Goal: Task Accomplishment & Management: Manage account settings

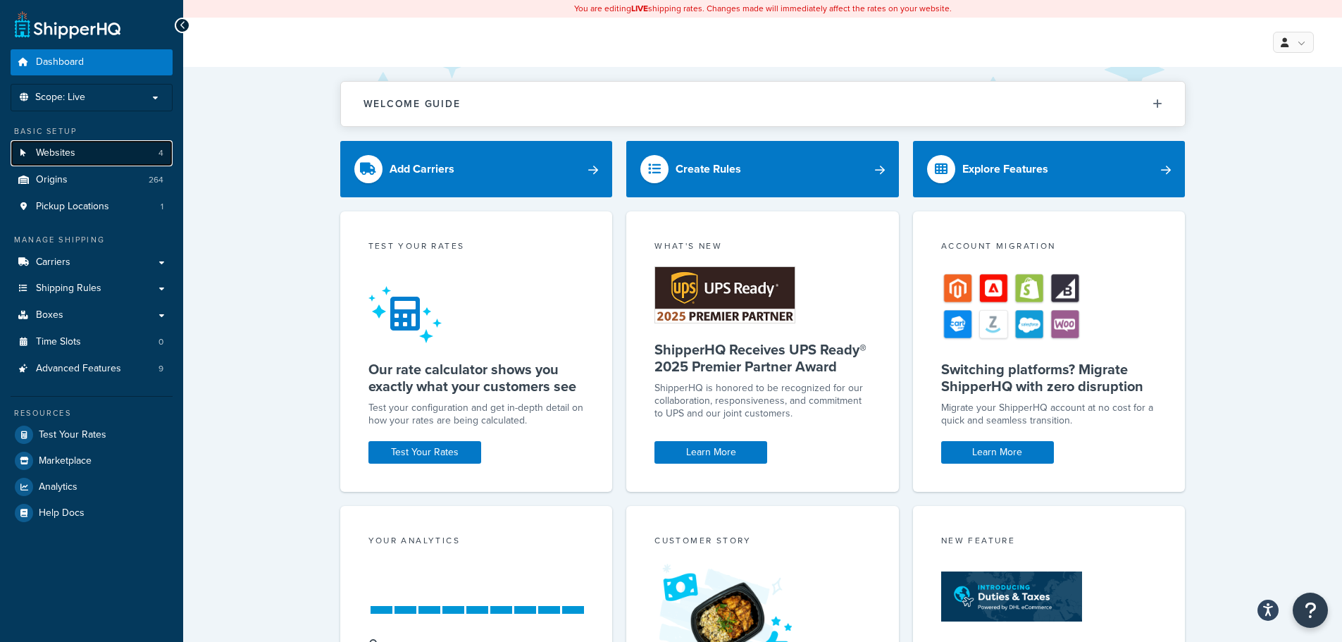
click at [127, 153] on link "Websites 4" at bounding box center [92, 153] width 162 height 26
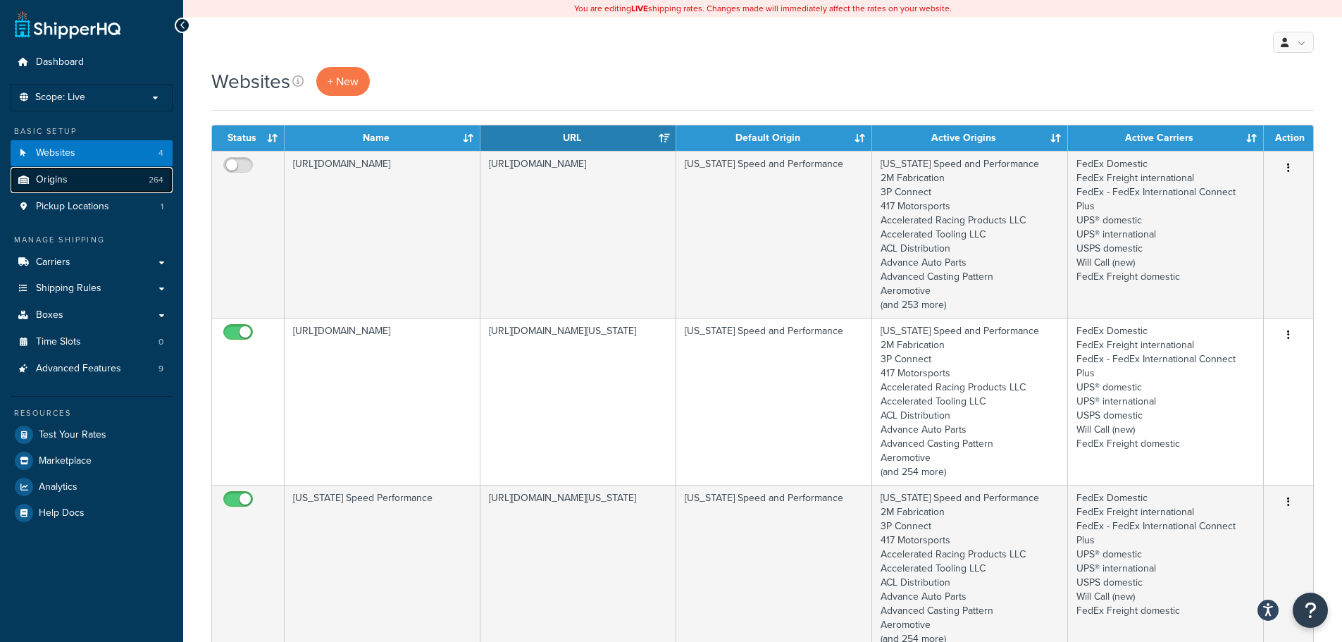
click at [69, 174] on link "Origins 264" at bounding box center [92, 180] width 162 height 26
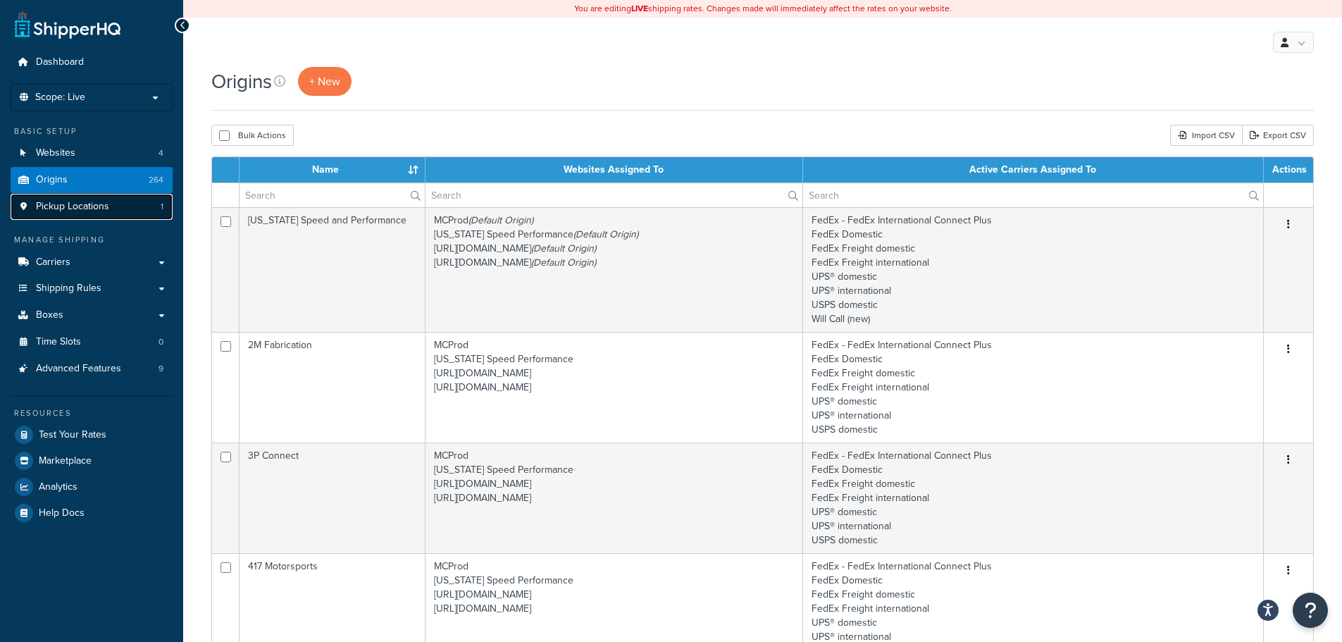
click at [104, 206] on span "Pickup Locations" at bounding box center [72, 207] width 73 height 12
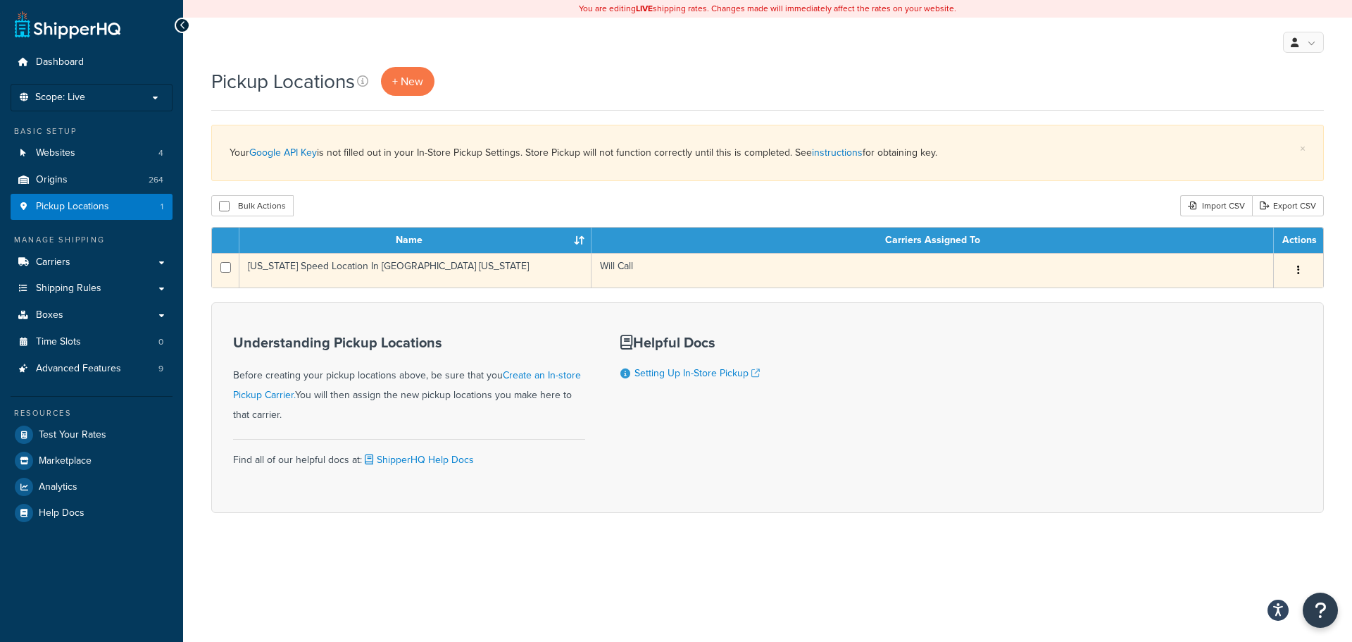
click at [412, 266] on td "Texas Speed Location In Georgetown Texas" at bounding box center [415, 270] width 352 height 35
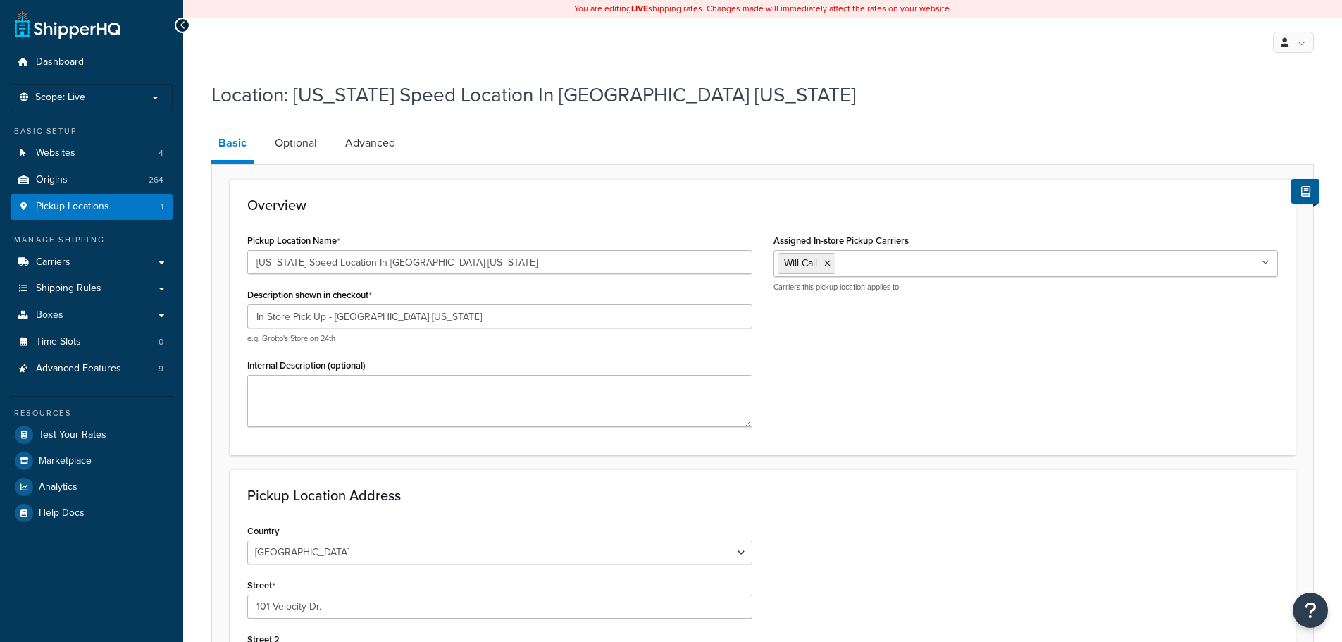
select select "43"
click at [294, 143] on link "Optional" at bounding box center [296, 143] width 56 height 34
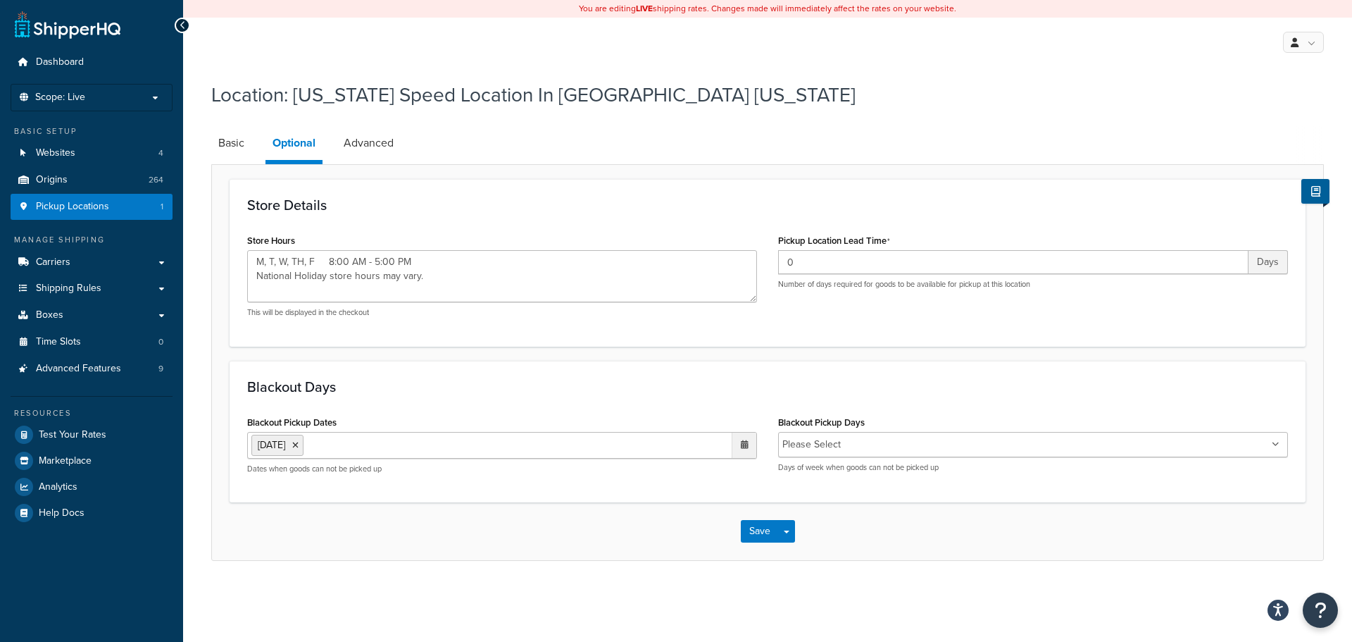
type textarea "M, T, W, TH, F 8:00 AM - 5:00 PM National Holiday store hours may vary."
click at [379, 144] on link "Advanced" at bounding box center [369, 143] width 64 height 34
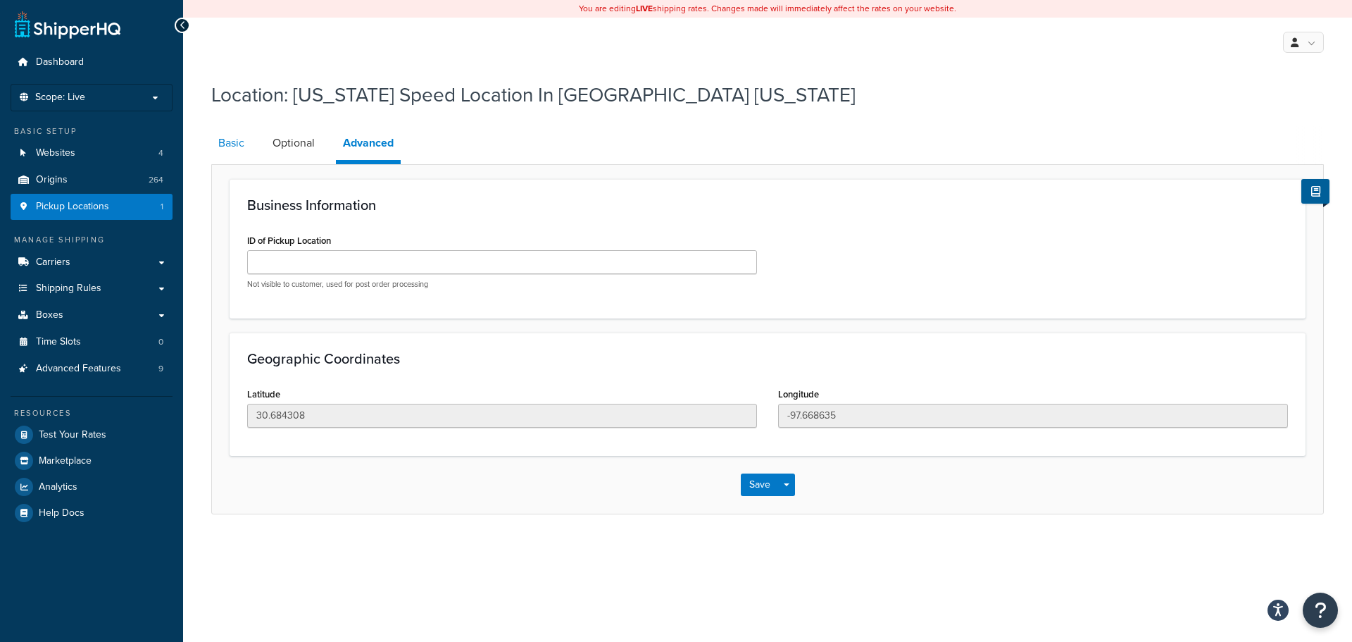
click at [219, 141] on link "Basic" at bounding box center [231, 143] width 40 height 34
select select "43"
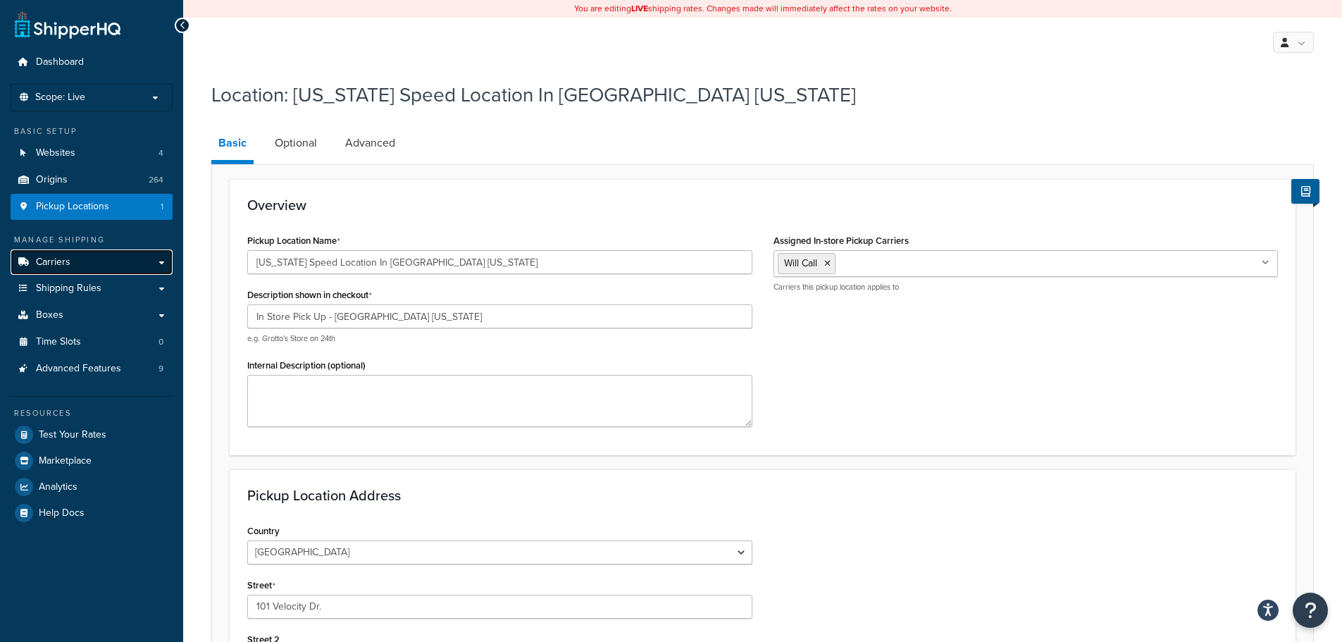
click at [100, 258] on link "Carriers" at bounding box center [92, 262] width 162 height 26
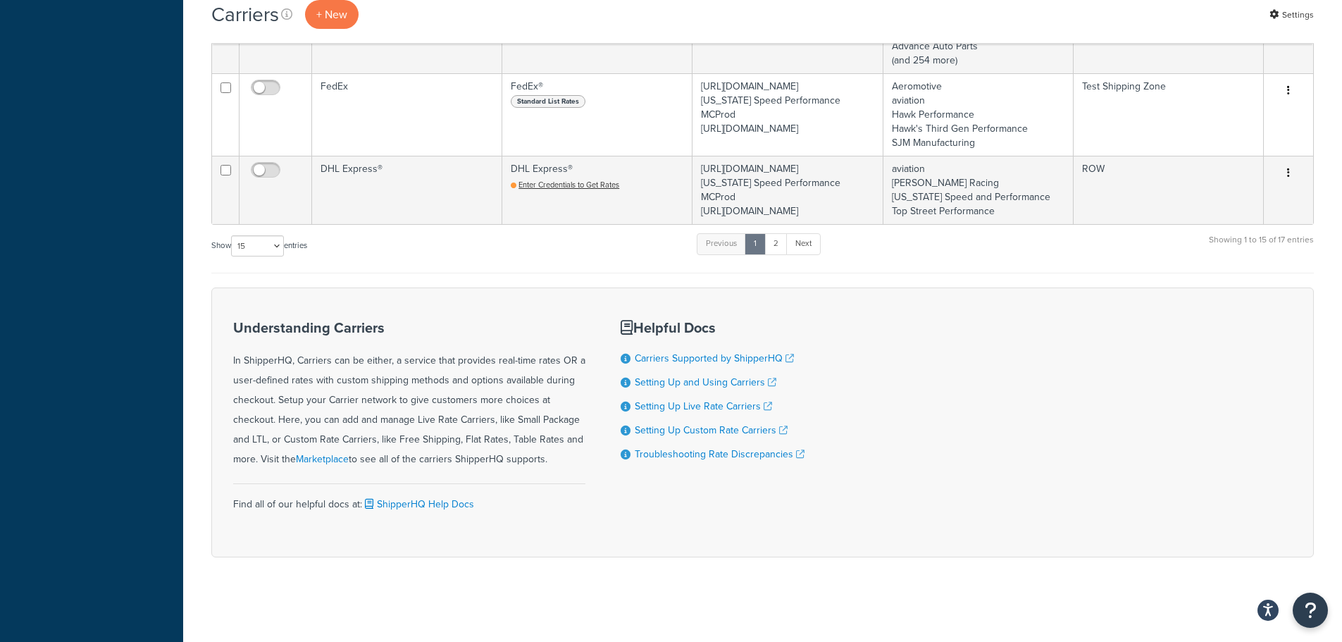
scroll to position [2064, 0]
click at [276, 245] on select "10 15 25 50 100" at bounding box center [257, 245] width 53 height 21
select select "100"
click at [232, 256] on select "10 15 25 50 100" at bounding box center [257, 245] width 53 height 21
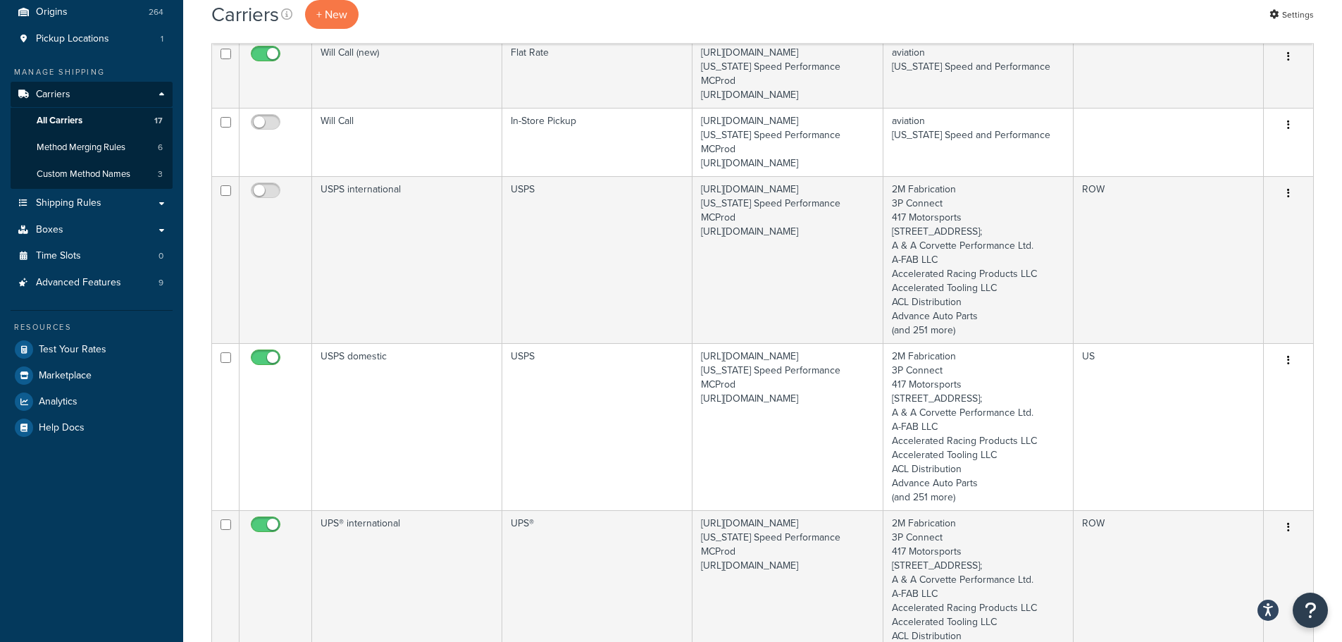
scroll to position [0, 0]
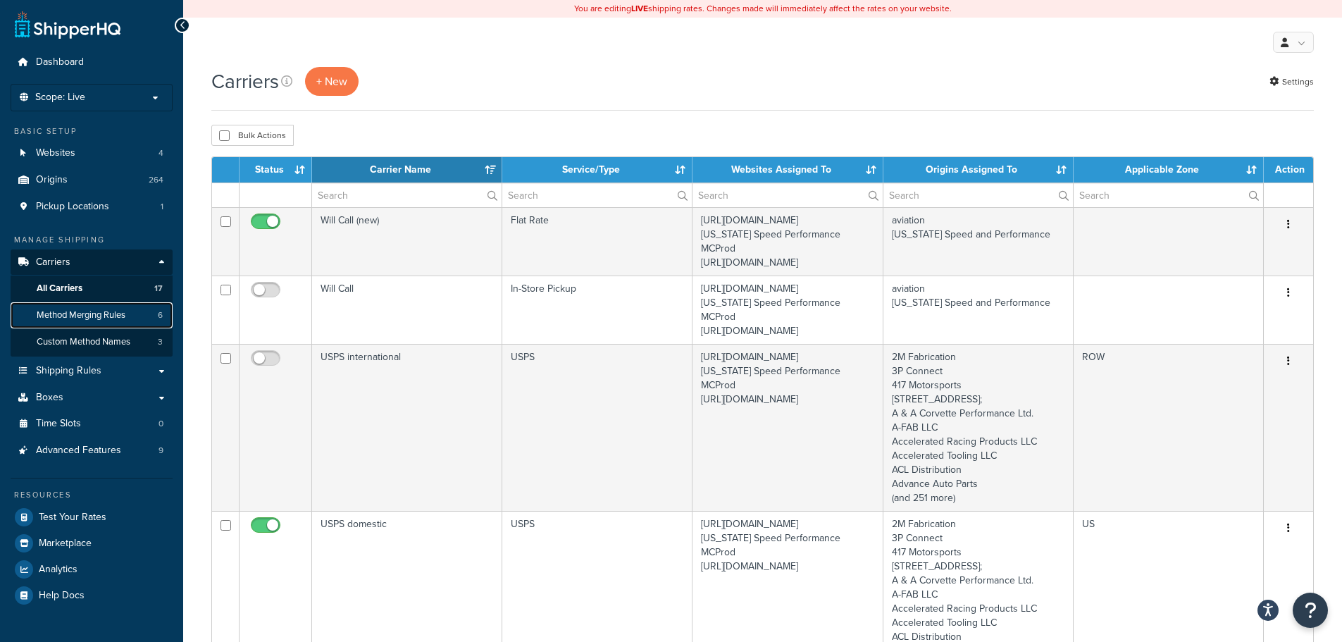
click at [87, 318] on span "Method Merging Rules" at bounding box center [81, 315] width 89 height 12
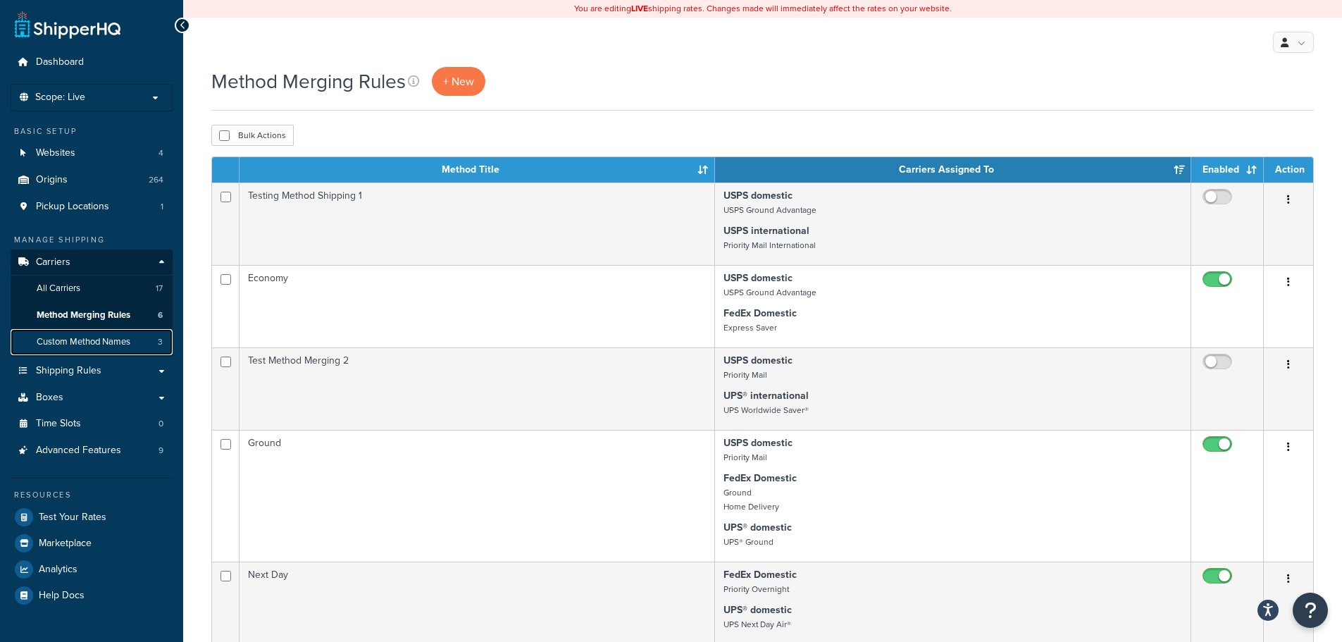
click at [103, 341] on span "Custom Method Names" at bounding box center [84, 342] width 94 height 12
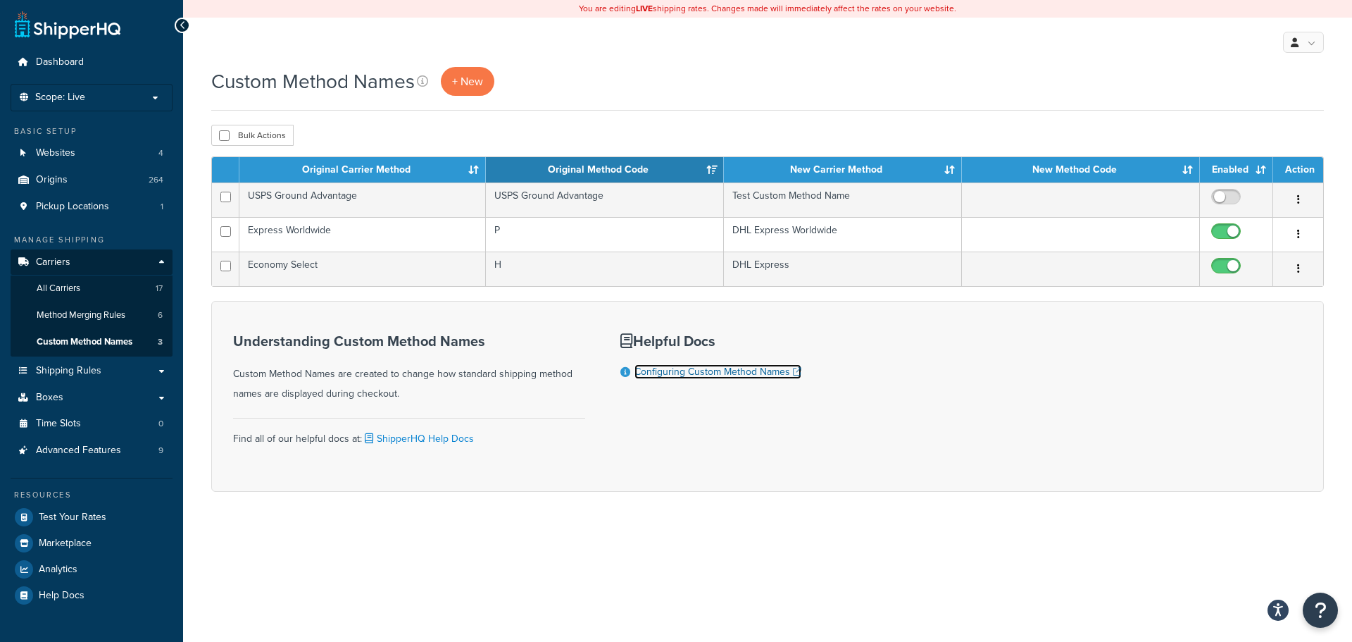
click at [692, 375] on link "Configuring Custom Method Names" at bounding box center [718, 371] width 167 height 15
click at [159, 259] on link "Carriers" at bounding box center [92, 262] width 162 height 26
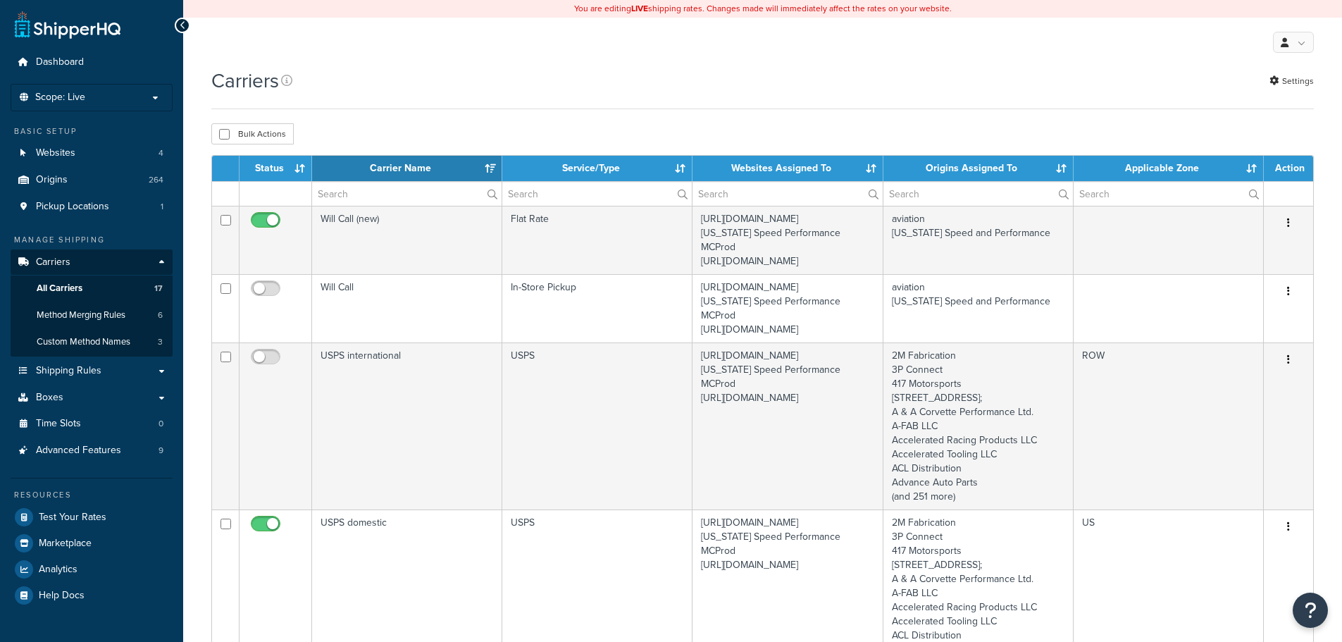
select select "15"
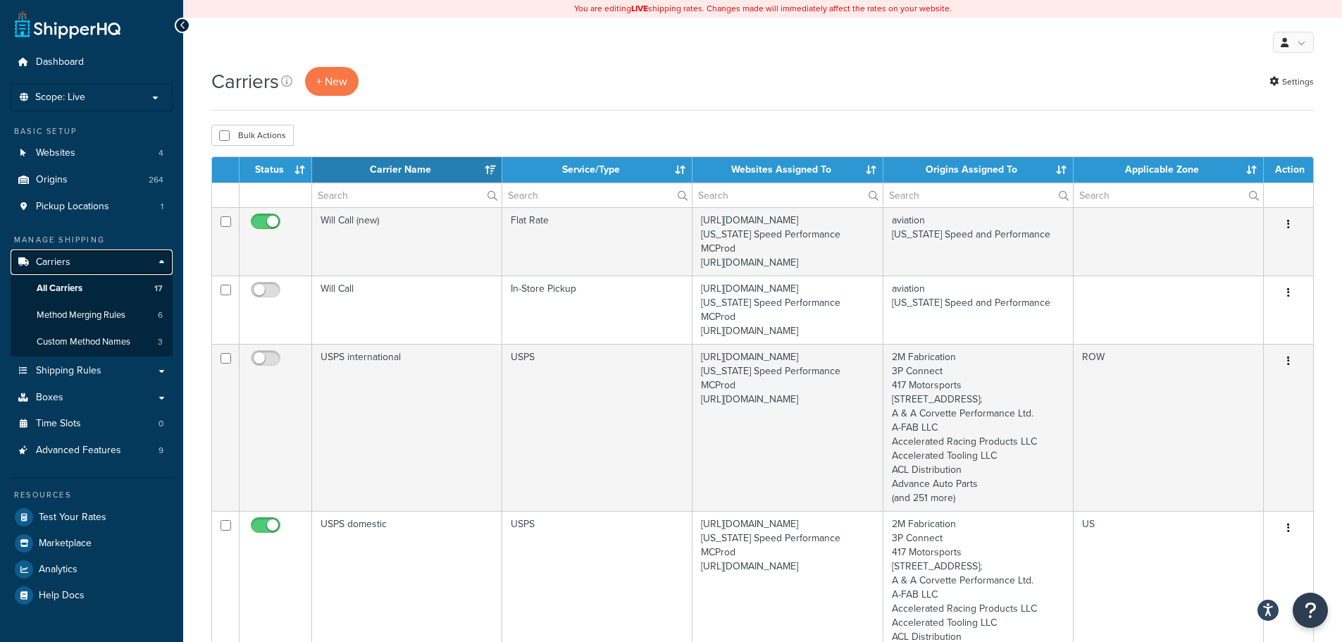
click at [164, 260] on link "Carriers" at bounding box center [92, 262] width 162 height 26
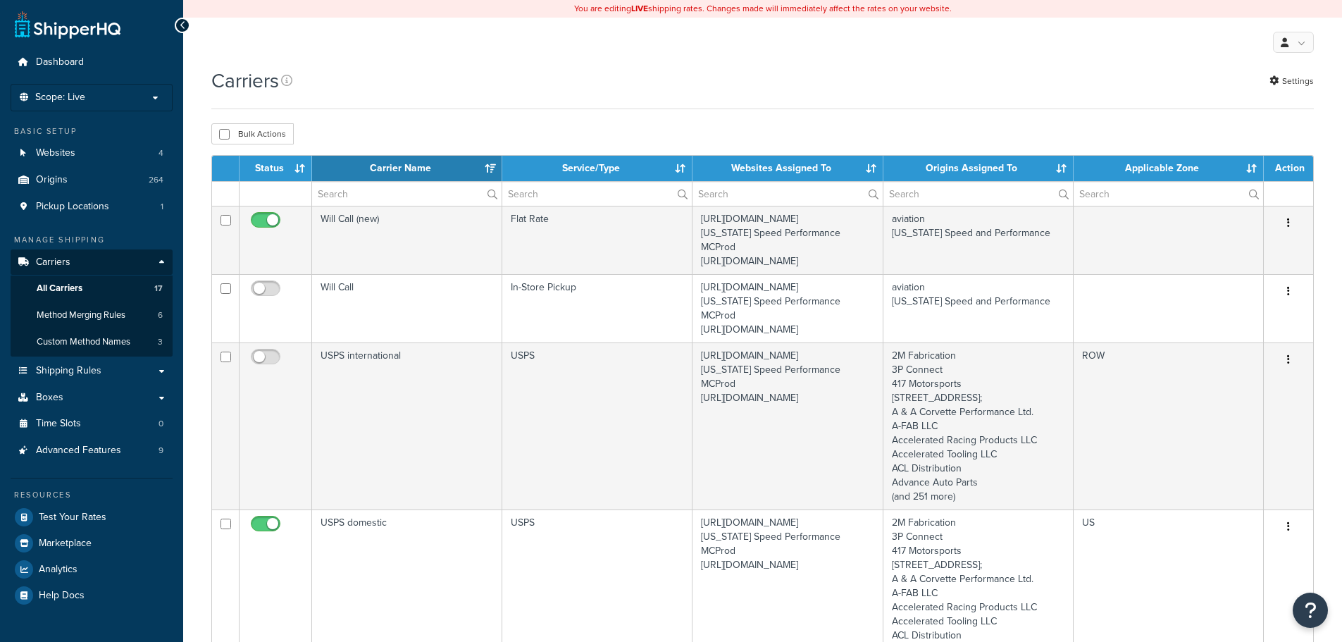
select select "15"
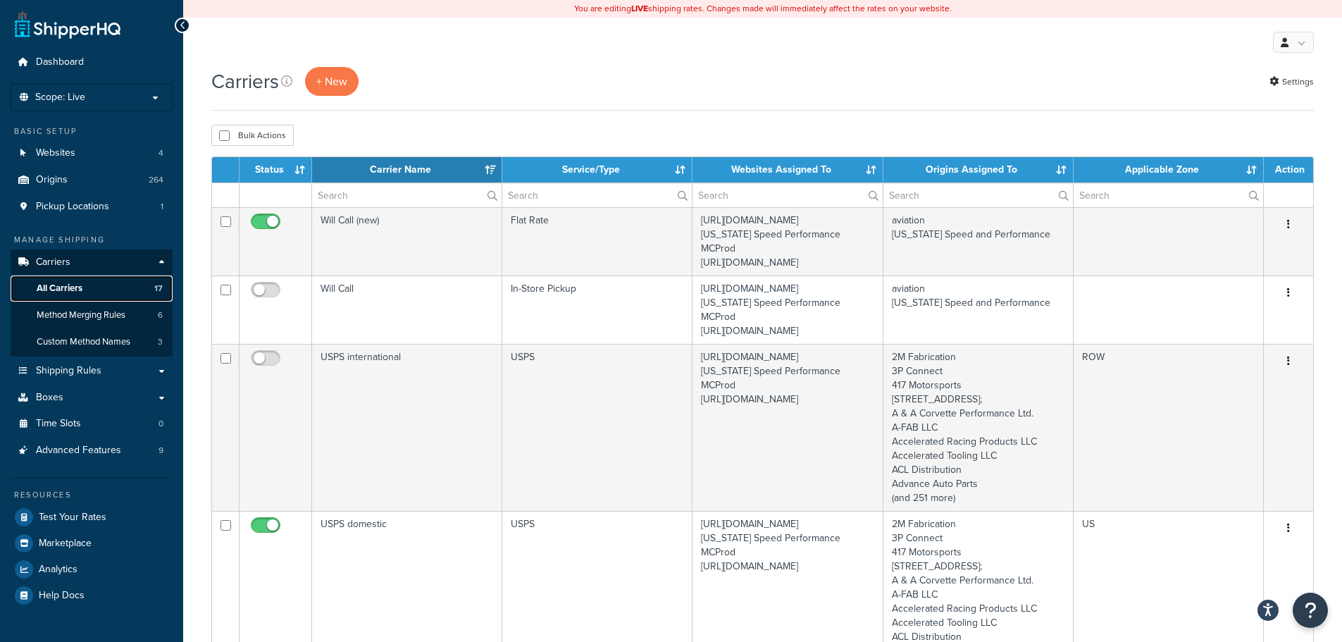
click at [91, 286] on link "All Carriers 17" at bounding box center [92, 288] width 162 height 26
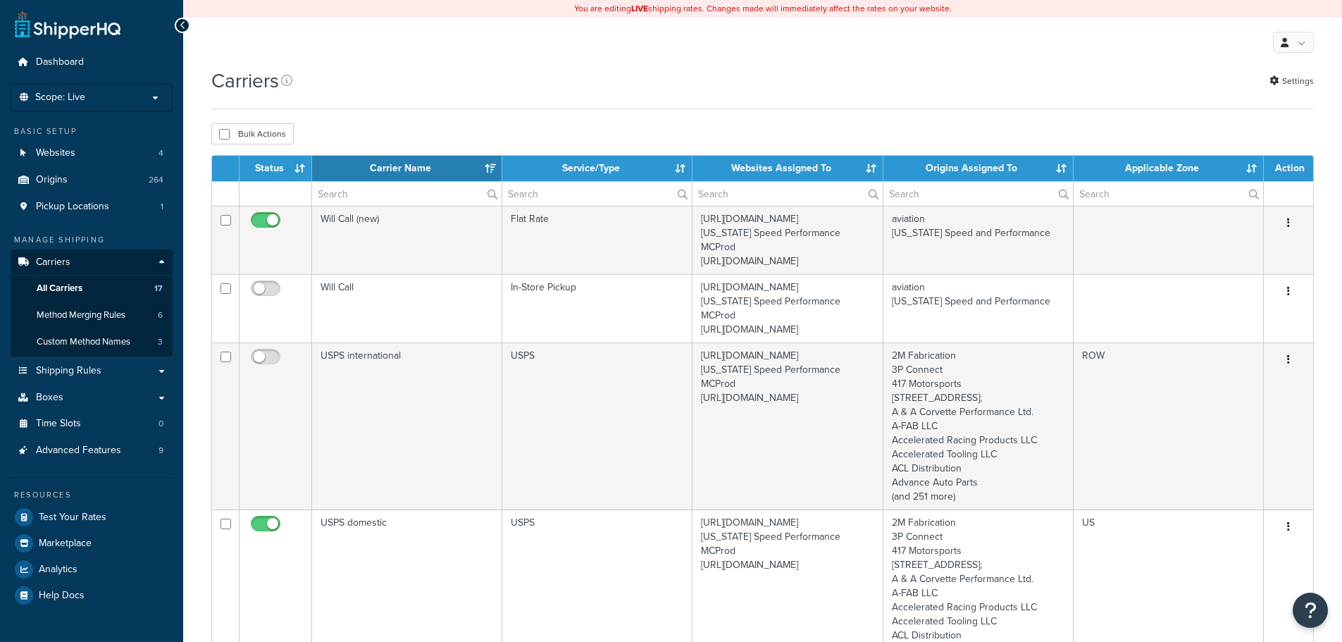
select select "15"
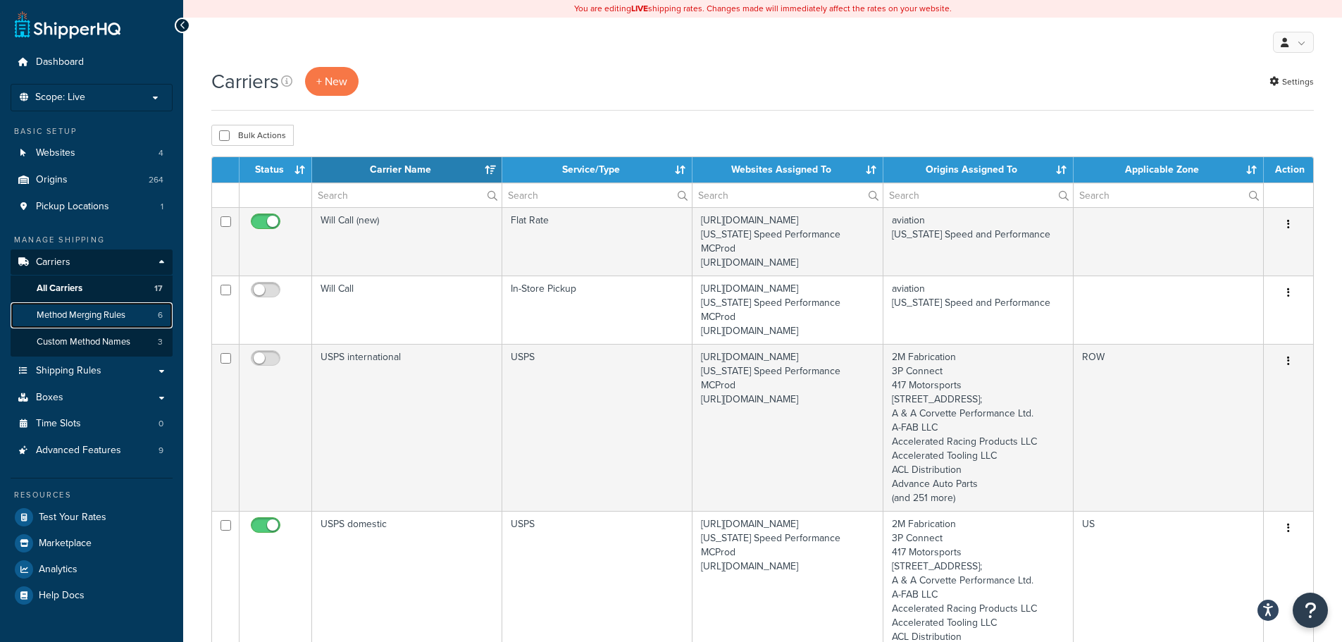
click at [97, 313] on span "Method Merging Rules" at bounding box center [81, 315] width 89 height 12
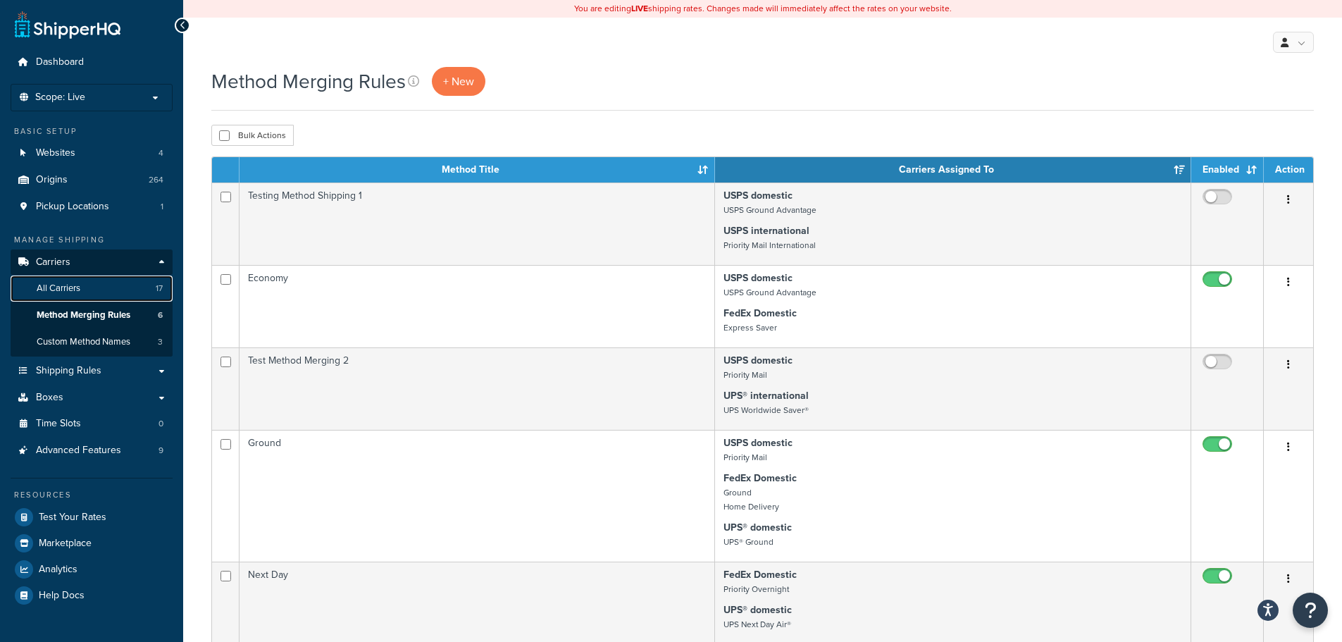
click at [88, 288] on link "All Carriers 17" at bounding box center [92, 288] width 162 height 26
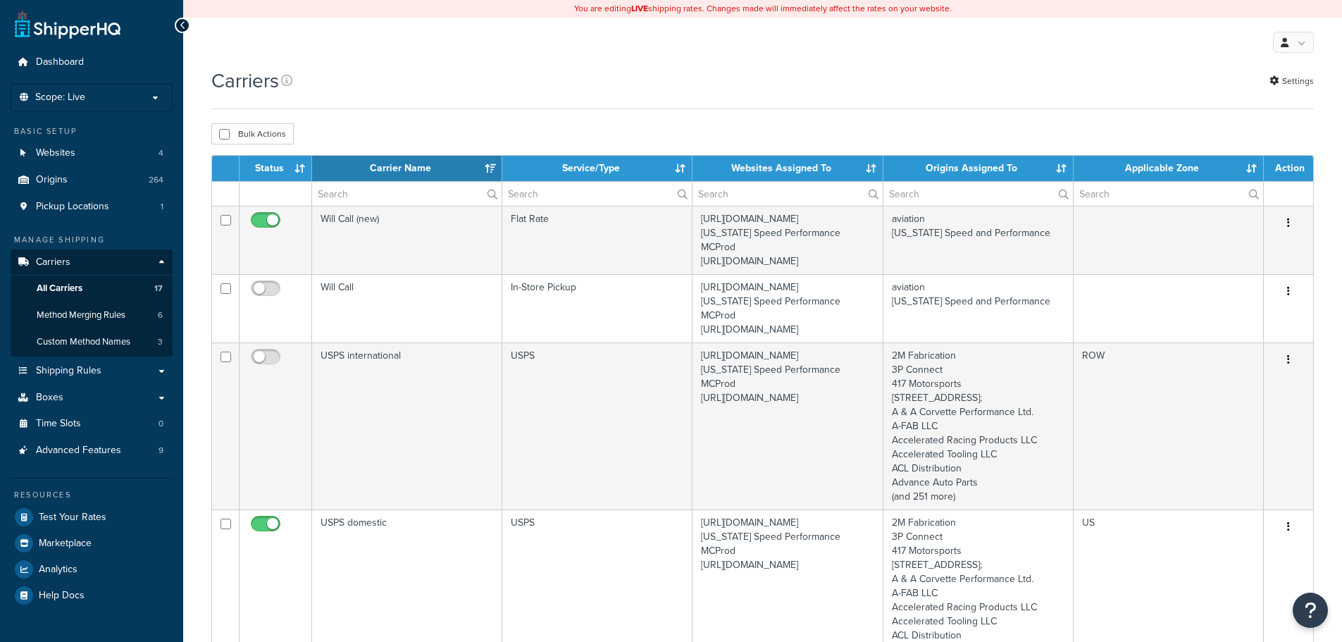
select select "15"
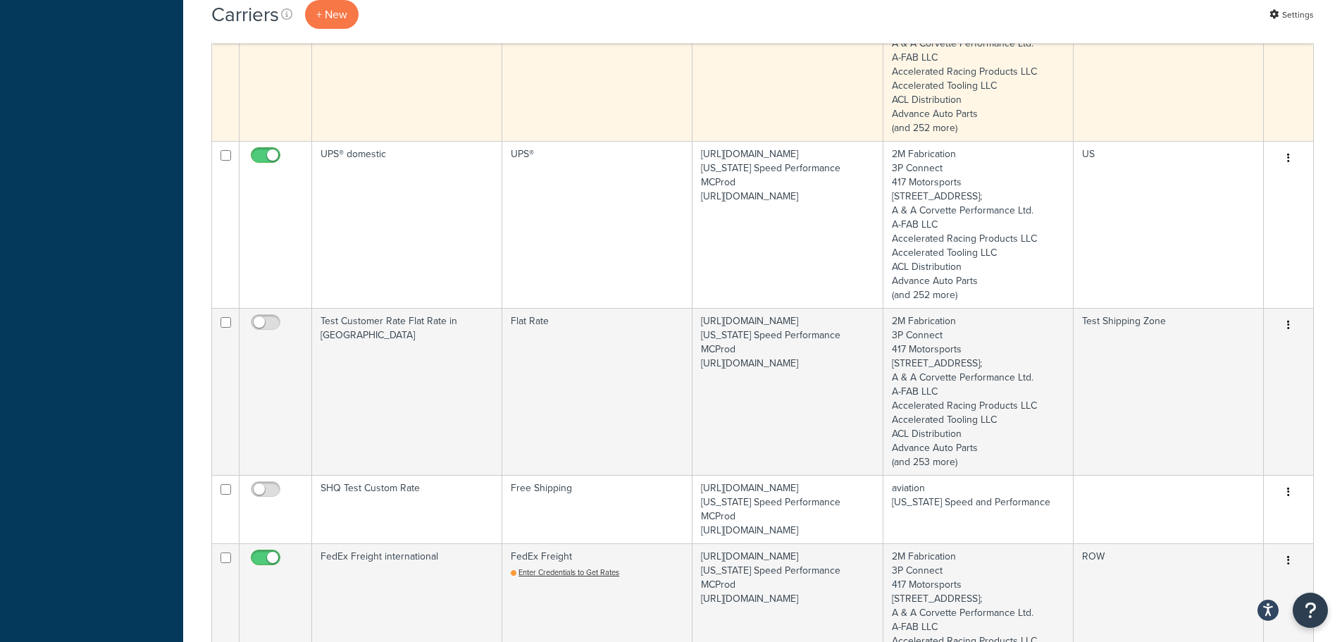
scroll to position [704, 0]
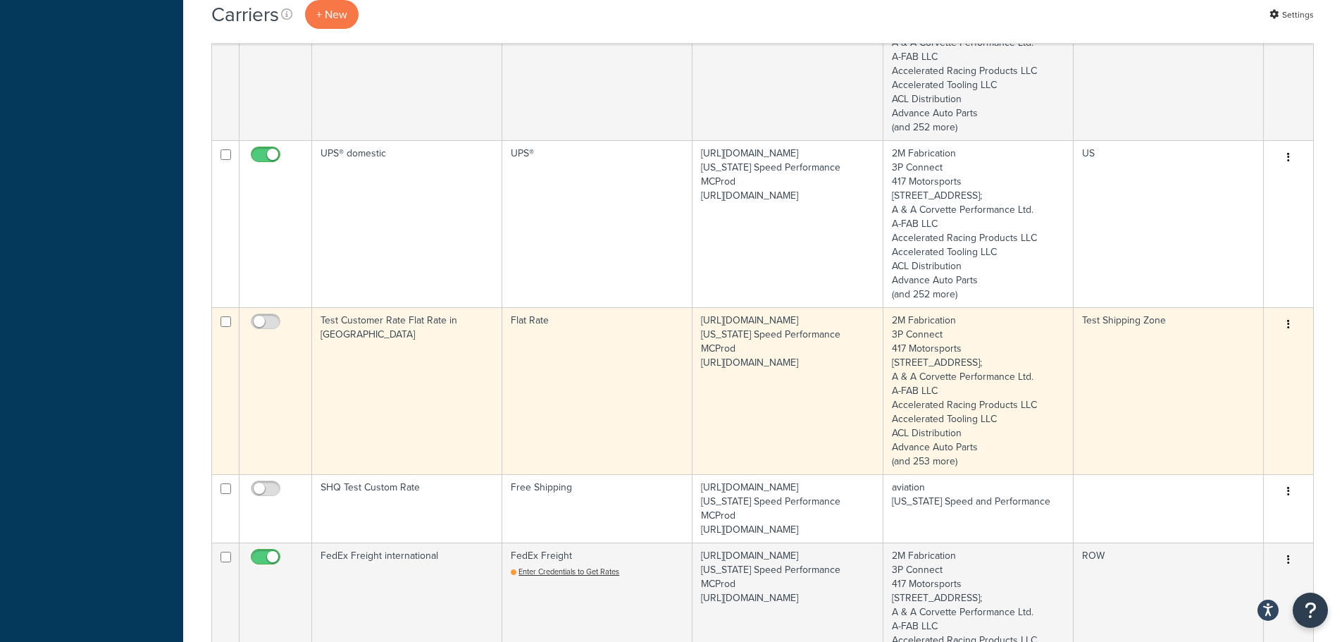
click at [1291, 336] on button "button" at bounding box center [1288, 324] width 20 height 23
click at [1223, 379] on link "Edit" at bounding box center [1231, 380] width 111 height 29
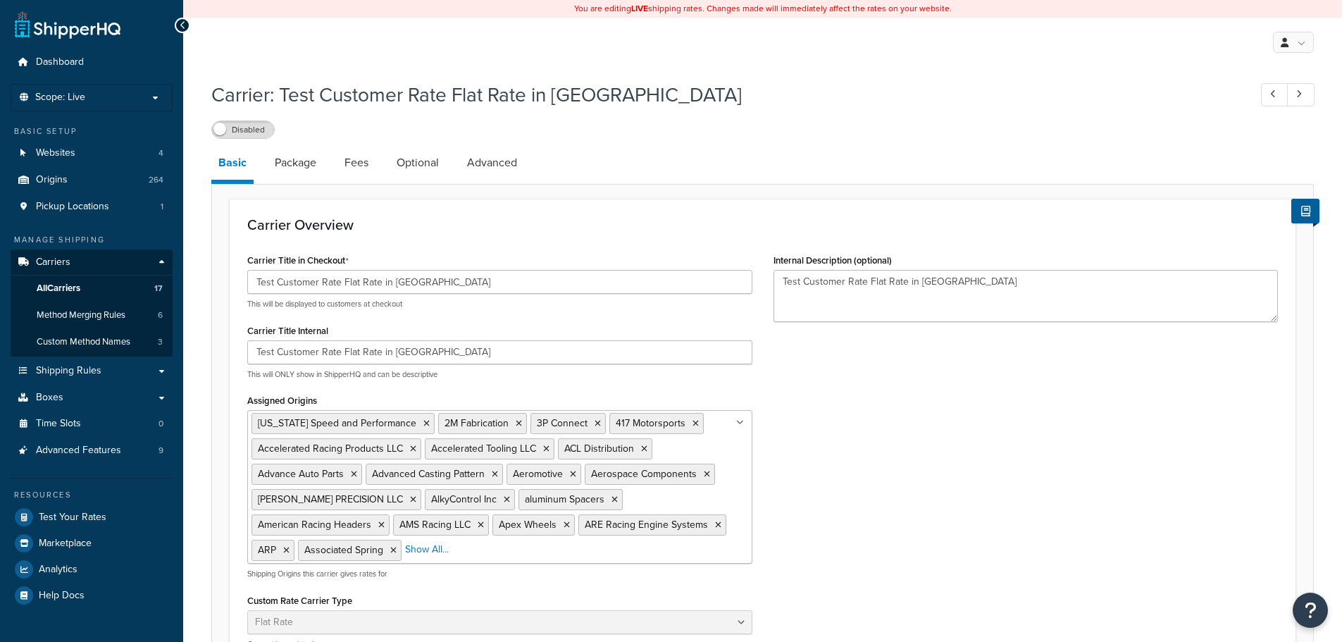
select select "flat"
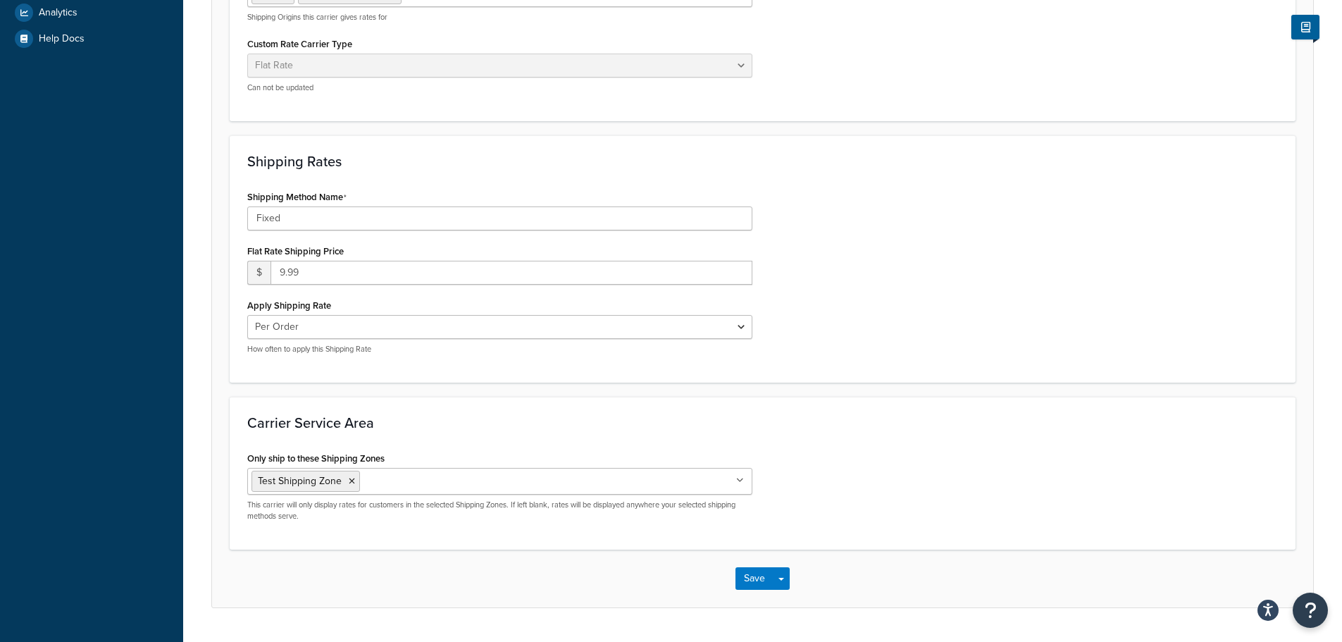
scroll to position [593, 0]
